Goal: Navigation & Orientation: Find specific page/section

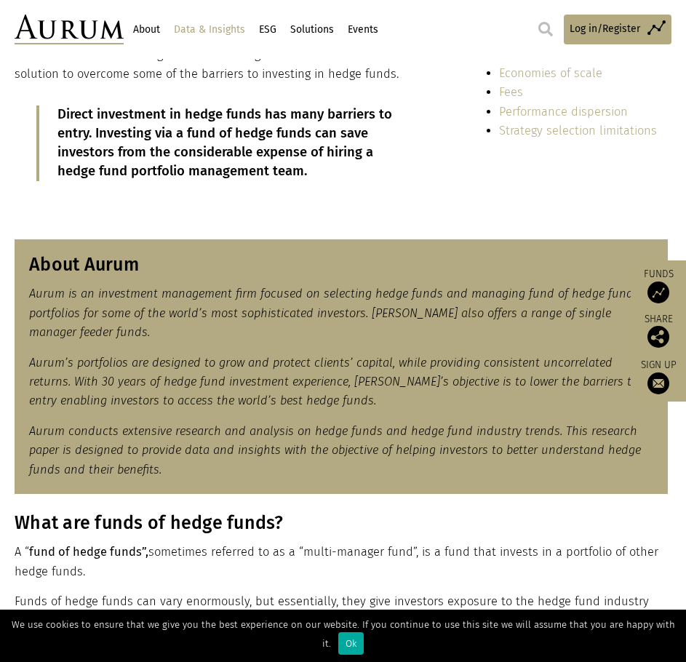
scroll to position [218, 0]
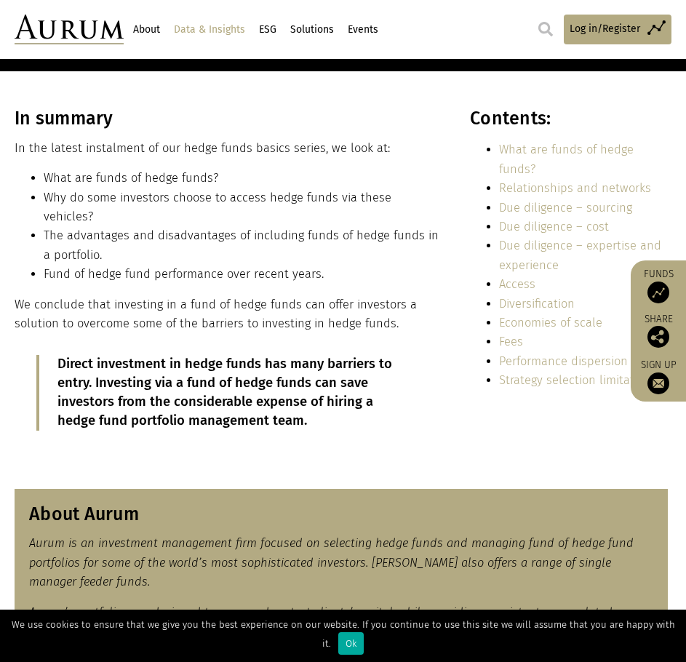
click at [162, 33] on link "About" at bounding box center [146, 29] width 31 height 25
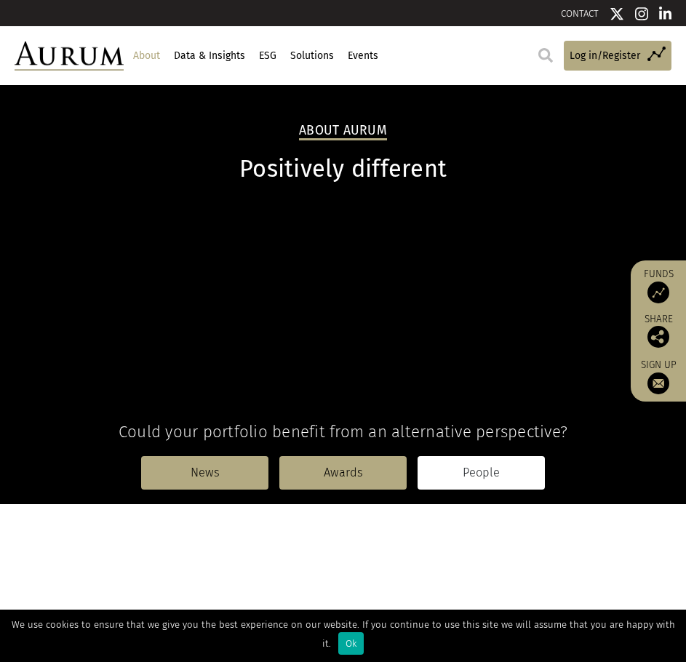
click at [488, 480] on link "People" at bounding box center [481, 472] width 127 height 33
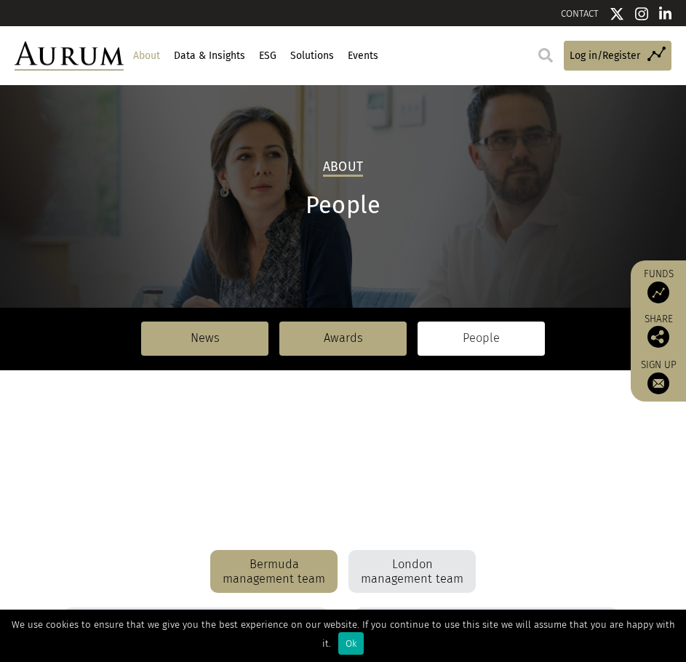
scroll to position [364, 0]
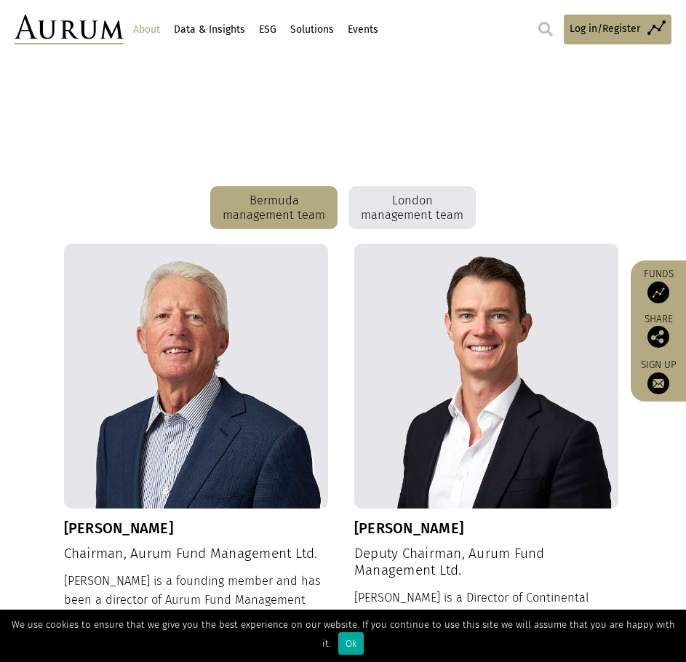
click at [430, 194] on div "London management team" at bounding box center [412, 208] width 127 height 44
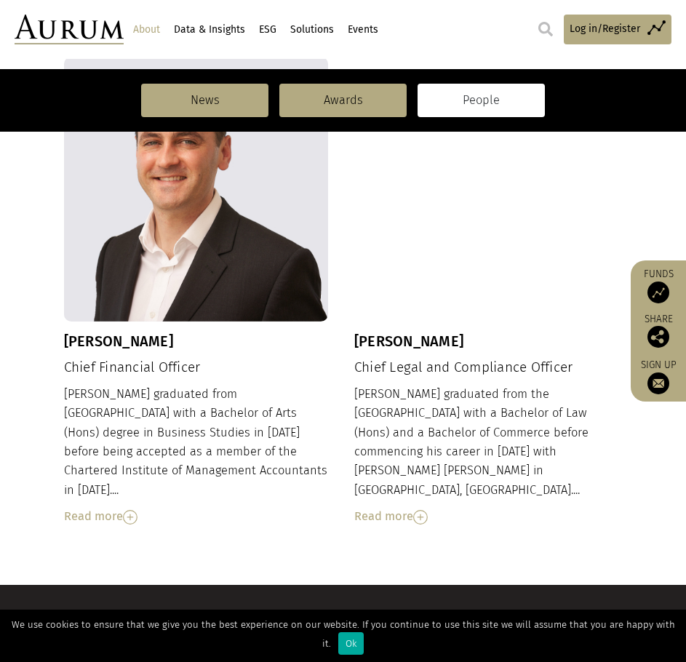
scroll to position [1596, 0]
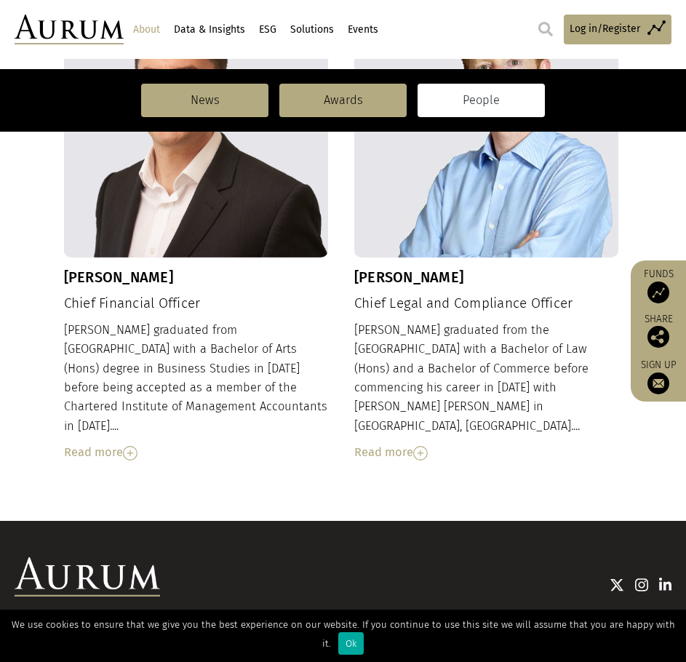
click at [664, 578] on img at bounding box center [665, 585] width 13 height 15
